Goal: Find specific page/section

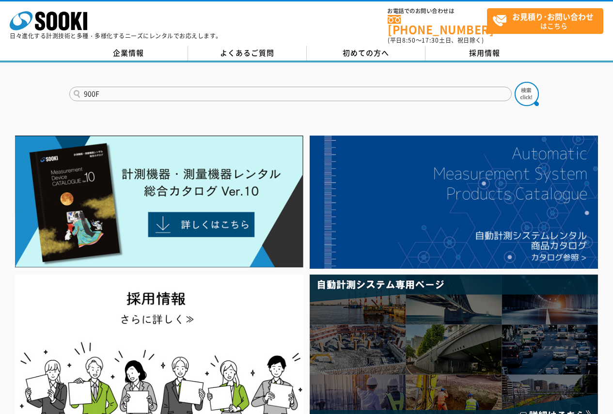
type input "900F"
click at [514, 82] on button at bounding box center [526, 94] width 24 height 24
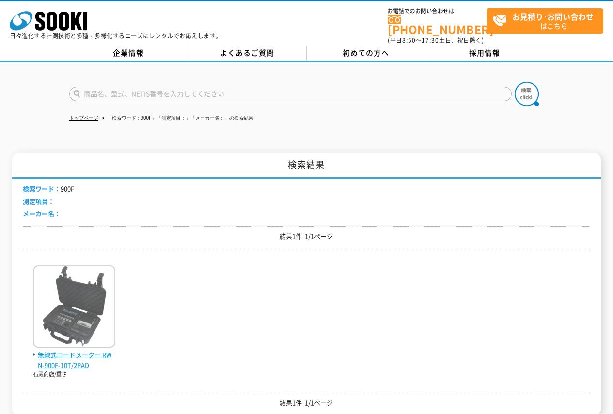
click at [70, 351] on span "無線式ロードメーター RWN-900F-10T/2PAD" at bounding box center [74, 360] width 82 height 20
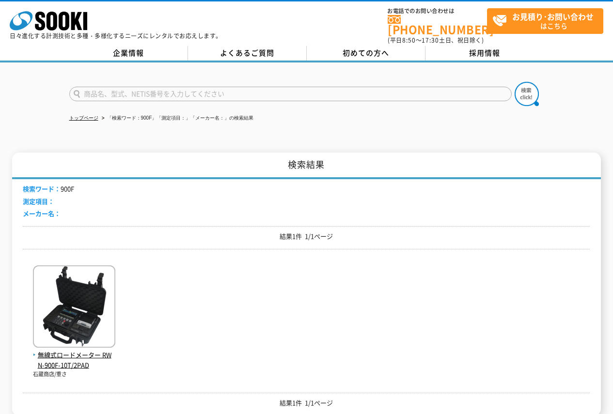
scroll to position [94, 0]
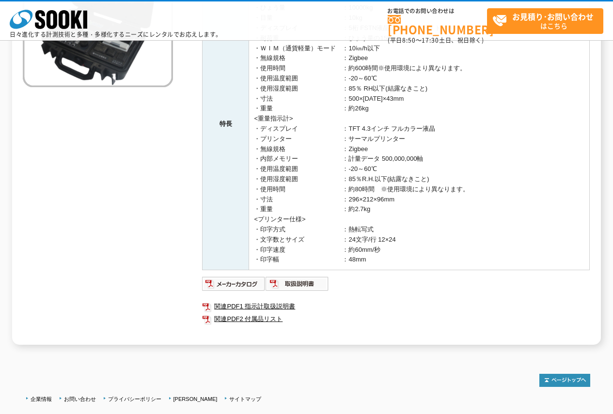
scroll to position [217, 0]
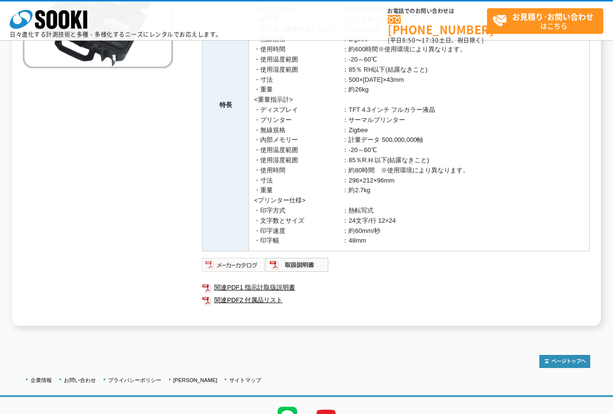
click at [243, 266] on img at bounding box center [233, 264] width 63 height 15
